Goal: Transaction & Acquisition: Purchase product/service

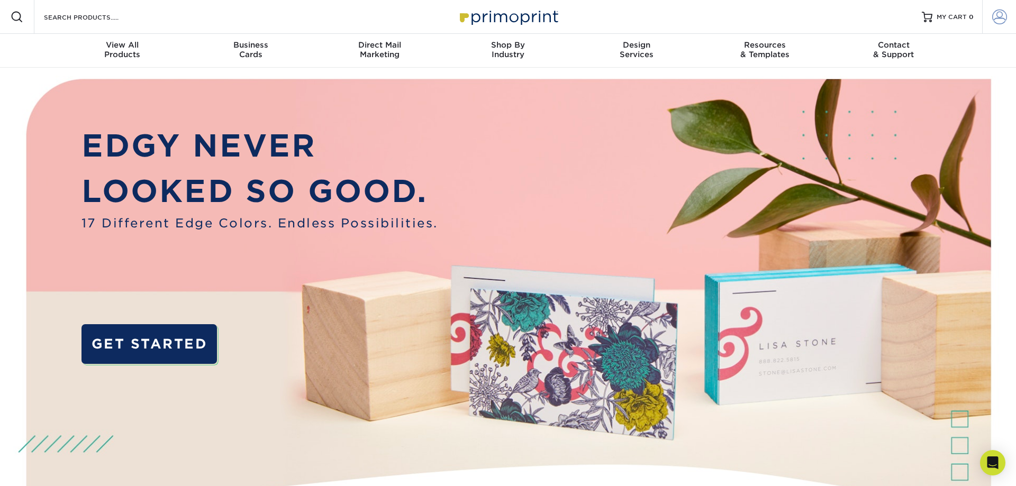
click at [1001, 20] on span at bounding box center [999, 17] width 15 height 15
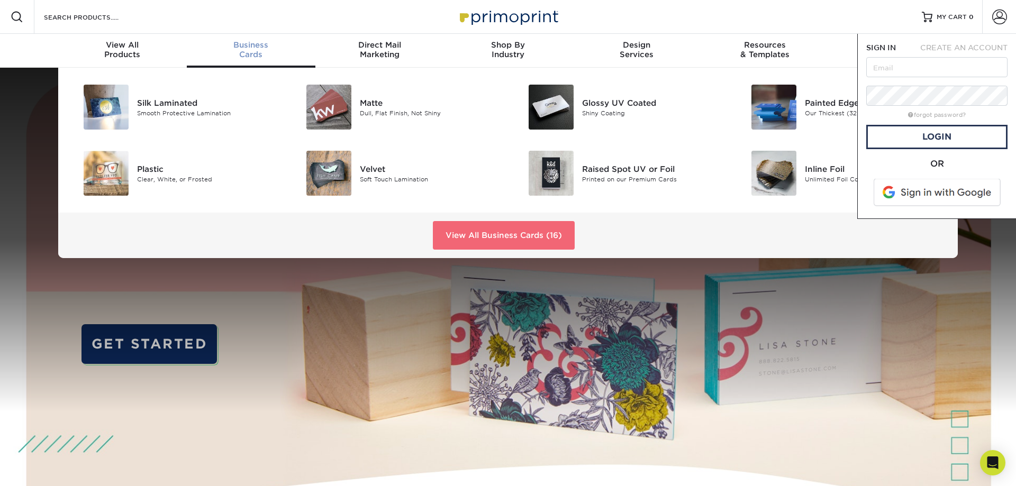
click at [467, 242] on link "View All Business Cards (16)" at bounding box center [504, 235] width 142 height 29
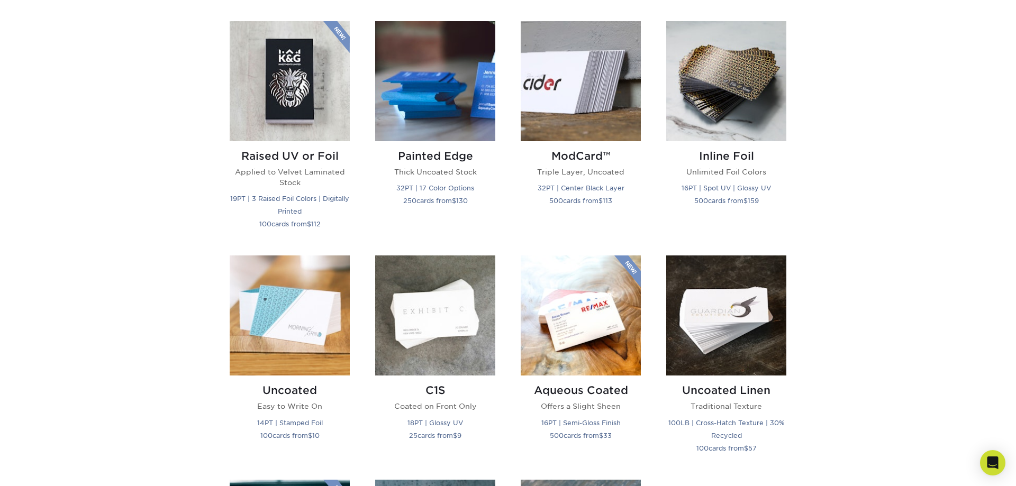
scroll to position [714, 0]
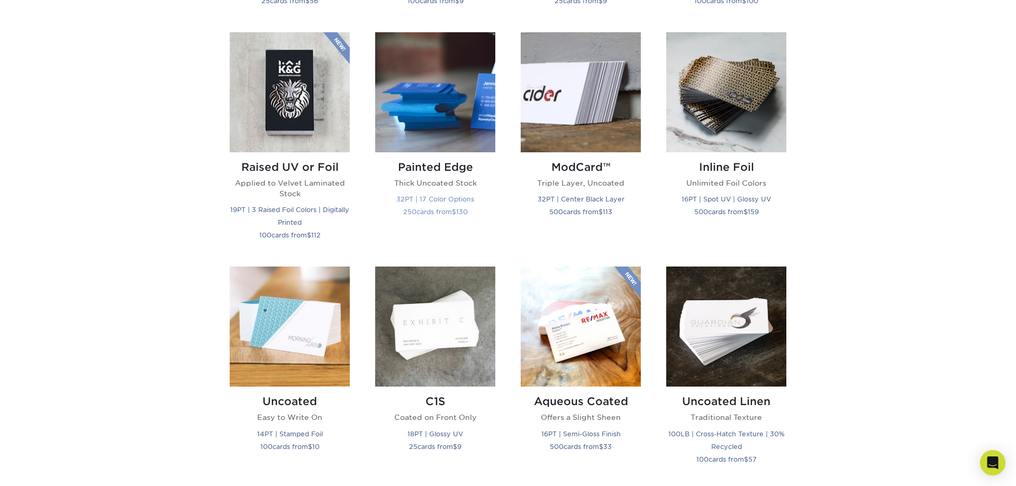
click at [414, 120] on img at bounding box center [435, 92] width 120 height 120
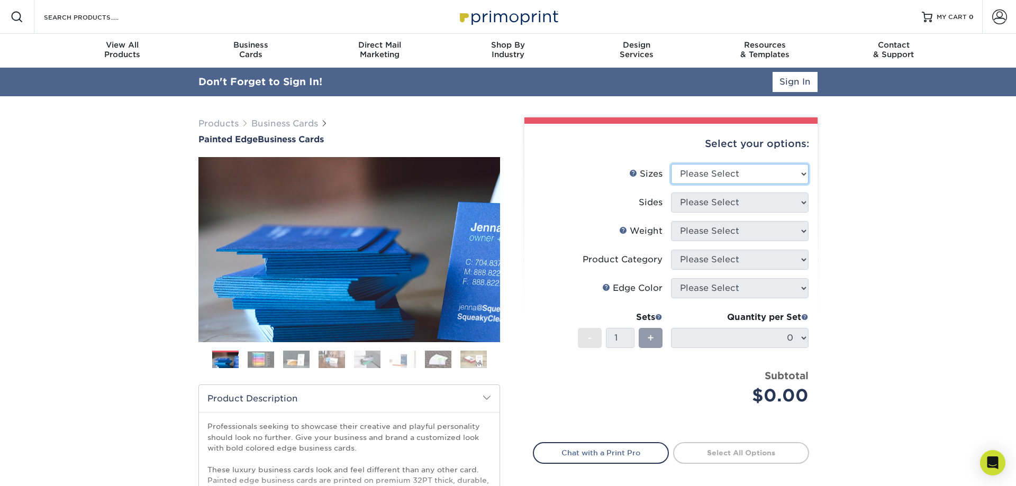
click at [671, 164] on select "Please Select 2" x 3.5" - Standard 2.125" x 3.375" - European 2.5" x 2.5" - Squ…" at bounding box center [740, 174] width 138 height 20
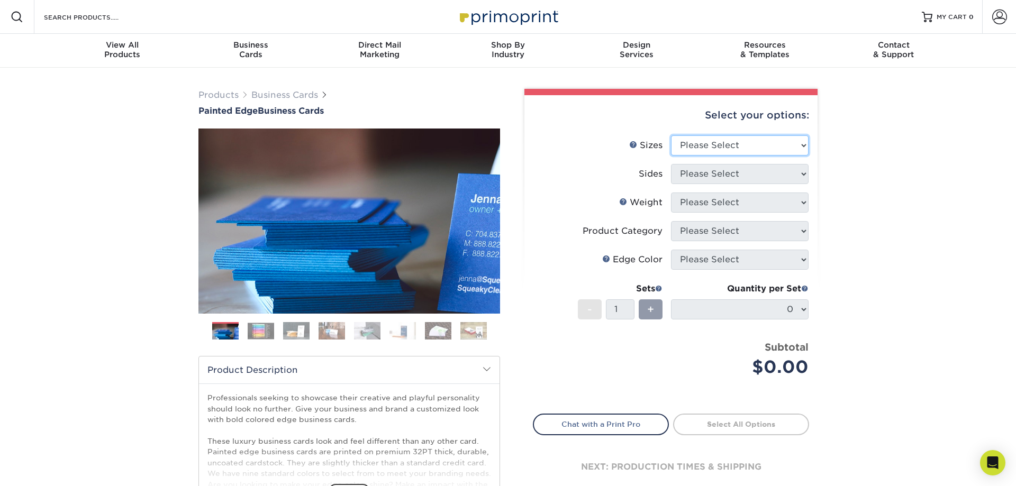
select select "2.00x3.50"
click option "2" x 3.5" - Standard" at bounding box center [0, 0] width 0 height 0
click at [671, 164] on select "Please Select Print Both Sides Print Front Only" at bounding box center [740, 174] width 138 height 20
select select "13abbda7-1d64-4f25-8bb2-c179b224825d"
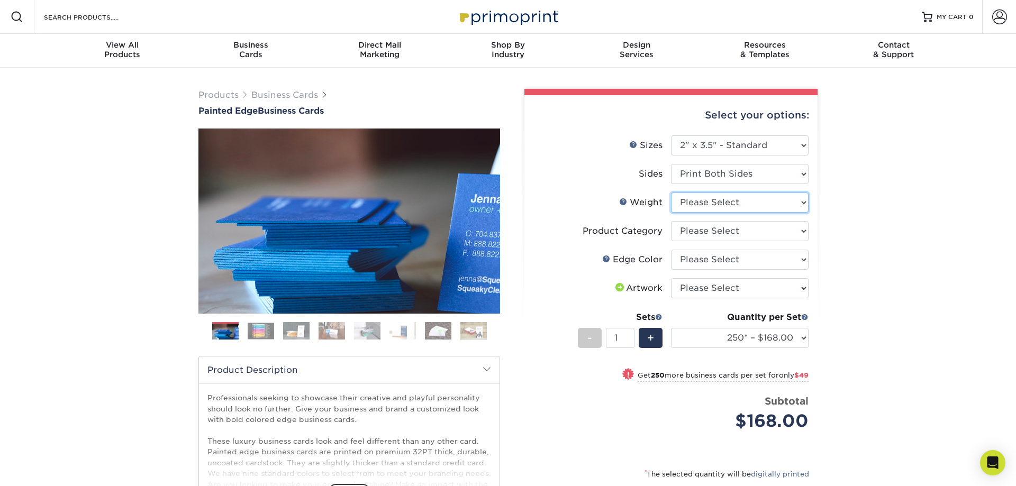
click at [671, 193] on select "Please Select 32PTUC" at bounding box center [740, 203] width 138 height 20
select select "32PTUC"
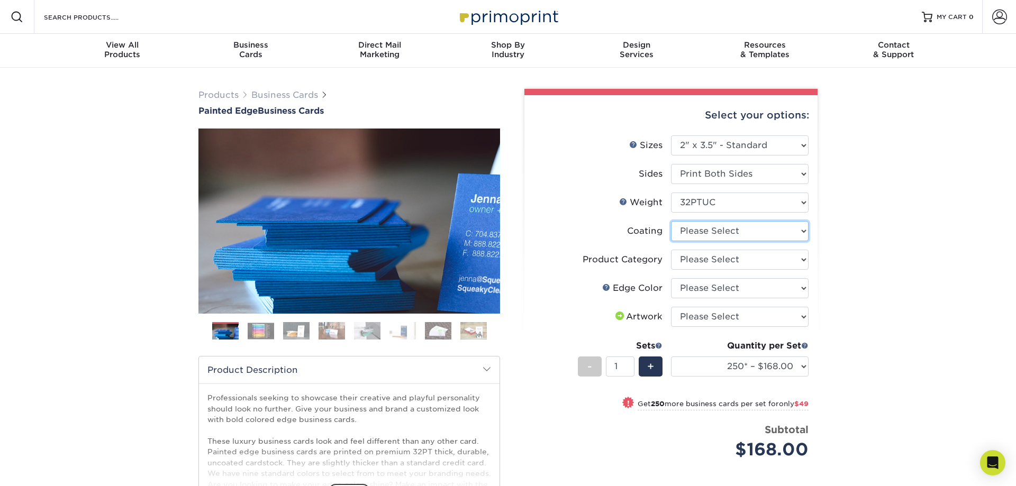
click at [671, 221] on select at bounding box center [740, 231] width 138 height 20
select select "3e7618de-abca-4bda-9f97-8b9129e913d8"
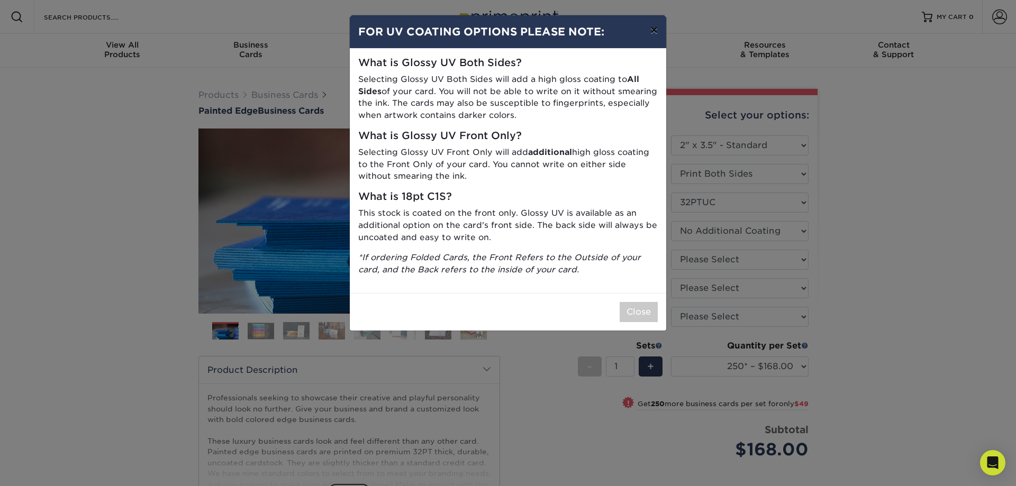
click at [655, 38] on button "×" at bounding box center [654, 30] width 24 height 30
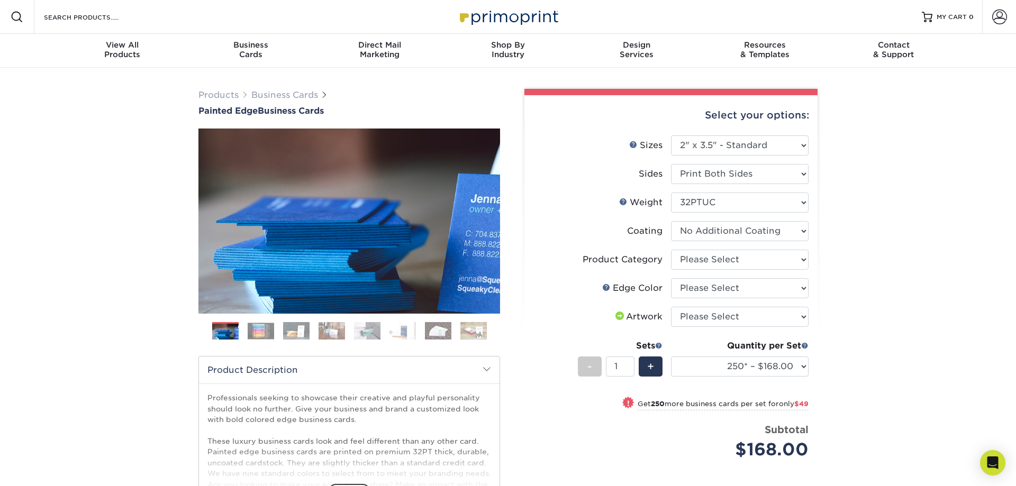
click at [707, 270] on li "Product Category Please Select Business Cards" at bounding box center [670, 264] width 275 height 29
click at [671, 250] on select "Please Select Business Cards" at bounding box center [740, 260] width 138 height 20
select select "3b5148f1-0588-4f88-a218-97bcfdce65c1"
click option "Business Cards" at bounding box center [0, 0] width 0 height 0
click at [671, 278] on select "Please Select Charcoal Black Brown Blue Pearlescent Blue Pearlescent Gold Pearl…" at bounding box center [740, 288] width 138 height 20
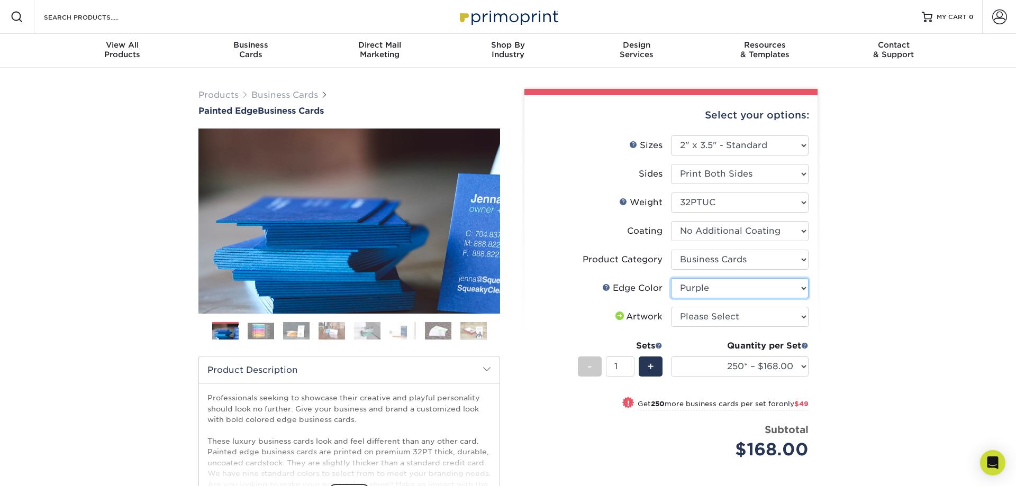
click option "Purple" at bounding box center [0, 0] width 0 height 0
click at [671, 278] on select "Please Select Charcoal Black Brown Blue Pearlescent Blue Pearlescent Gold Pearl…" at bounding box center [740, 288] width 138 height 20
select select "10e26518-5367-427e-ae74-75a27635cd39"
click option "Brown" at bounding box center [0, 0] width 0 height 0
click at [671, 357] on select "250* – $168.00 500* – $217.00 1000* – $339.00" at bounding box center [740, 367] width 138 height 20
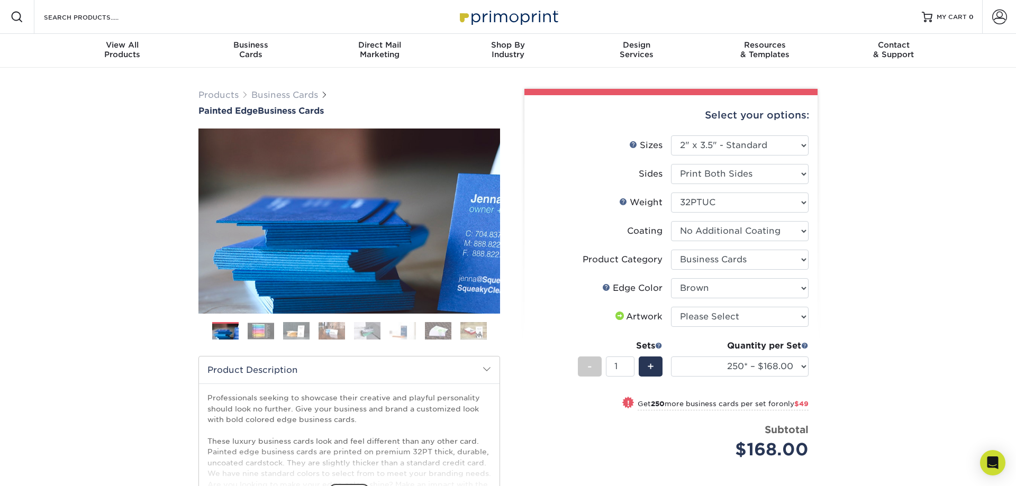
click at [117, 51] on div "View All Products" at bounding box center [122, 49] width 129 height 19
click at [490, 21] on img at bounding box center [508, 16] width 106 height 23
